Goal: Information Seeking & Learning: Learn about a topic

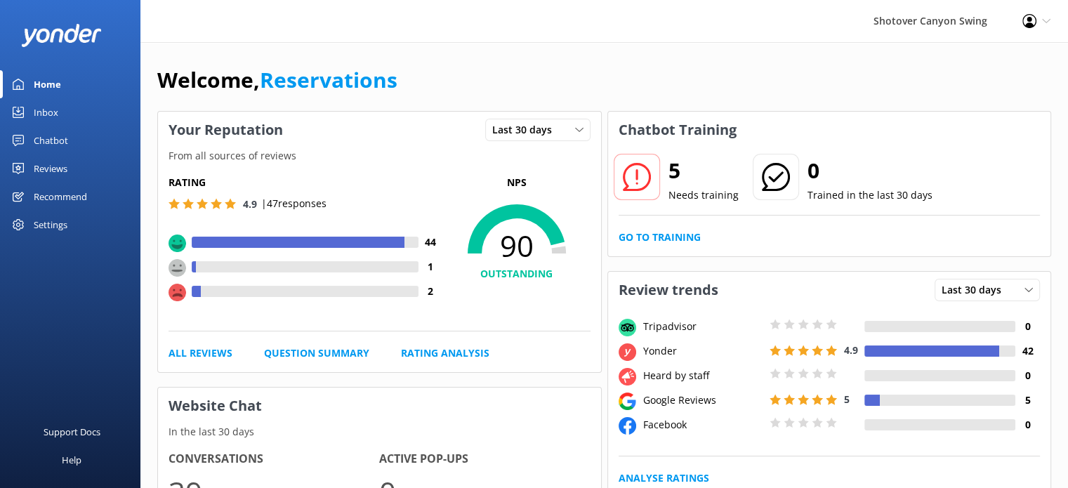
click at [56, 173] on div "Reviews" at bounding box center [51, 168] width 34 height 28
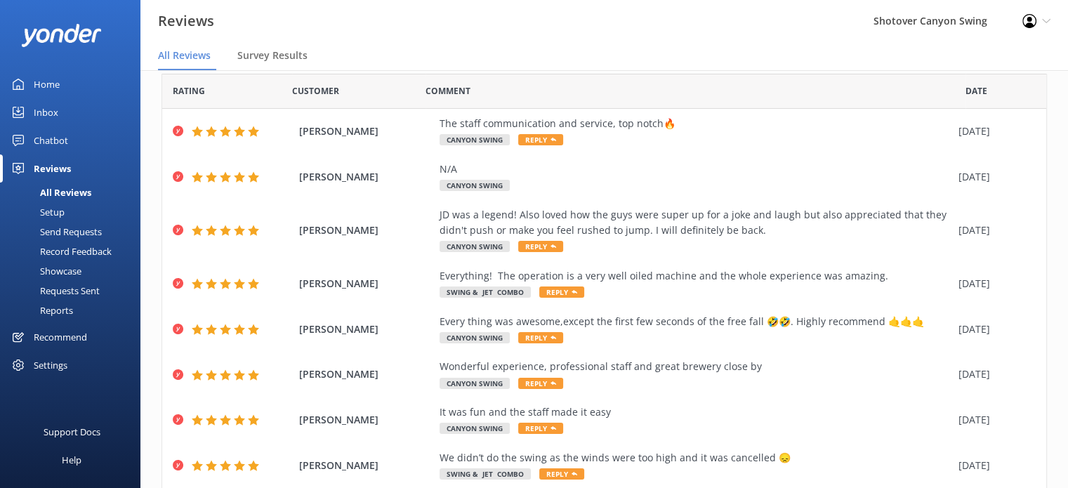
scroll to position [46, 0]
